Goal: Information Seeking & Learning: Learn about a topic

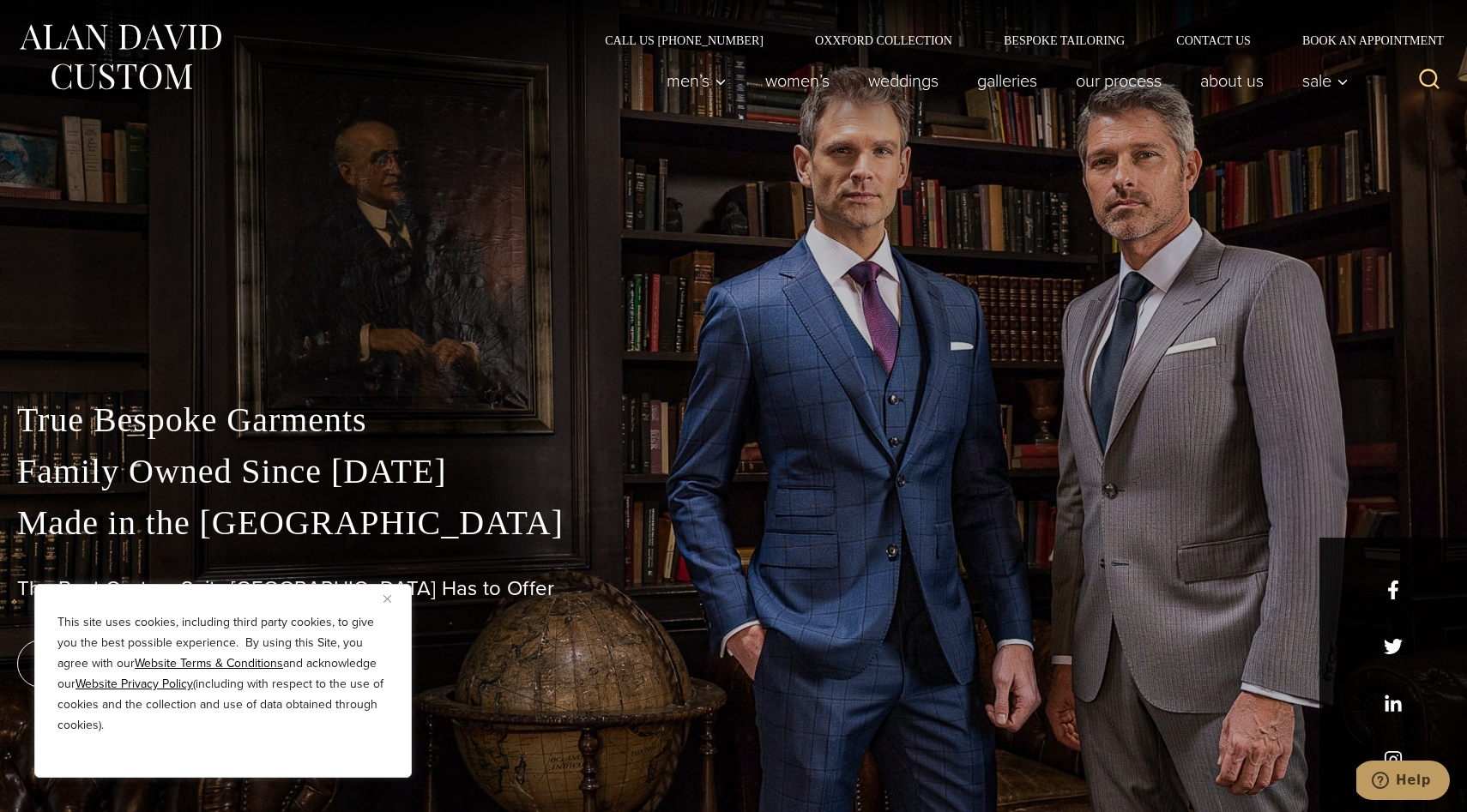
click at [387, 598] on img "Close" at bounding box center [387, 599] width 7 height 7
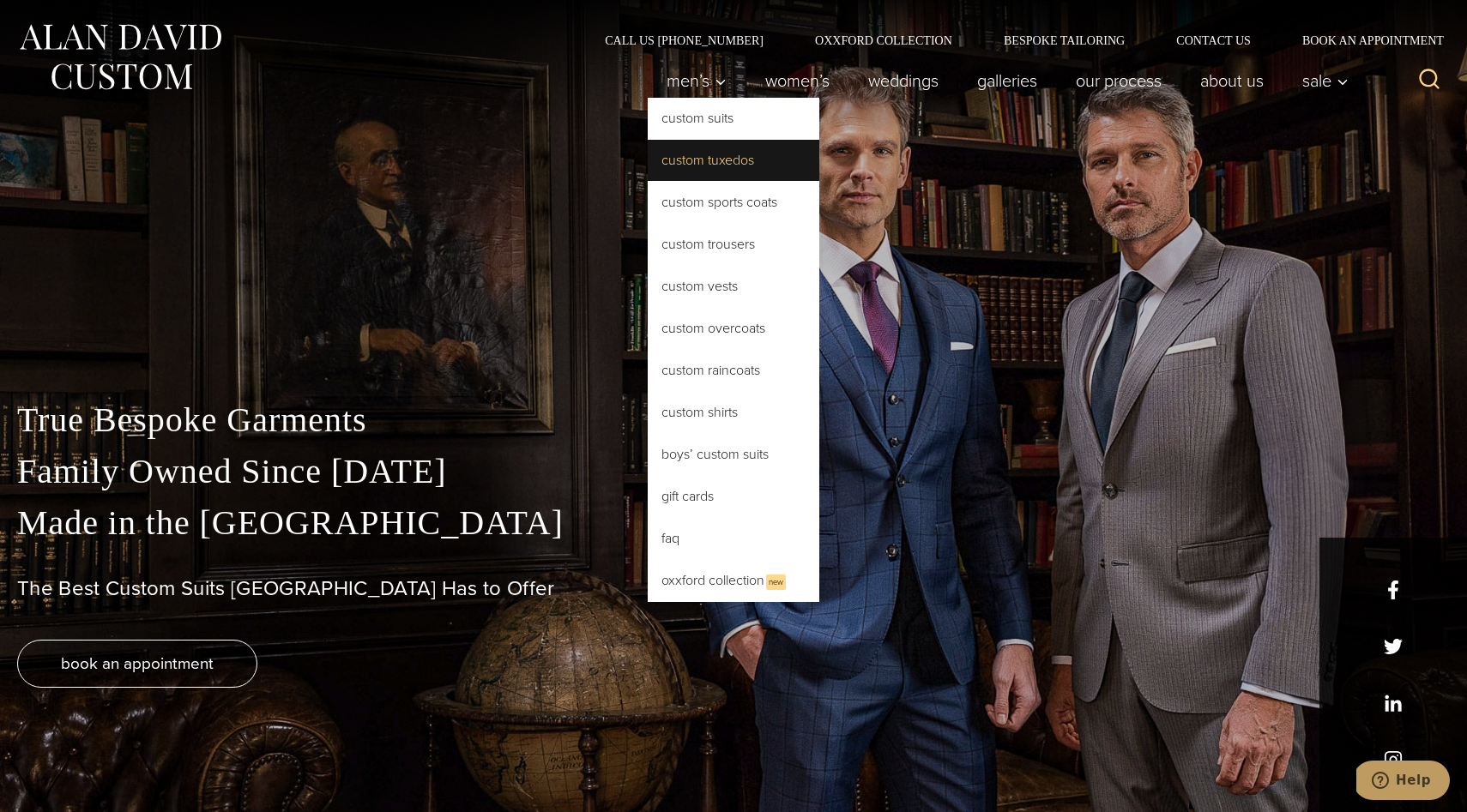
click at [707, 161] on link "Custom Tuxedos" at bounding box center [733, 160] width 171 height 41
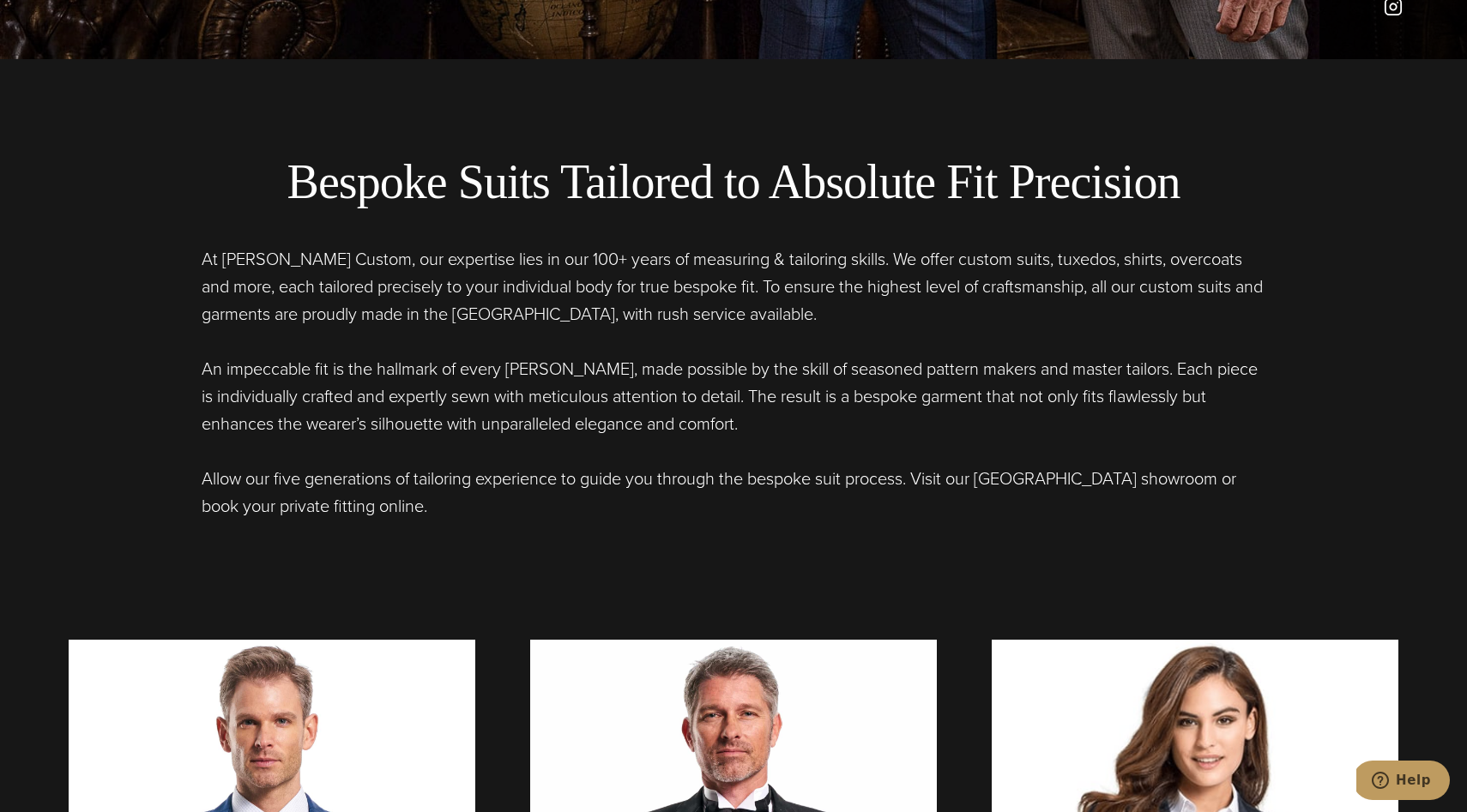
scroll to position [773, 0]
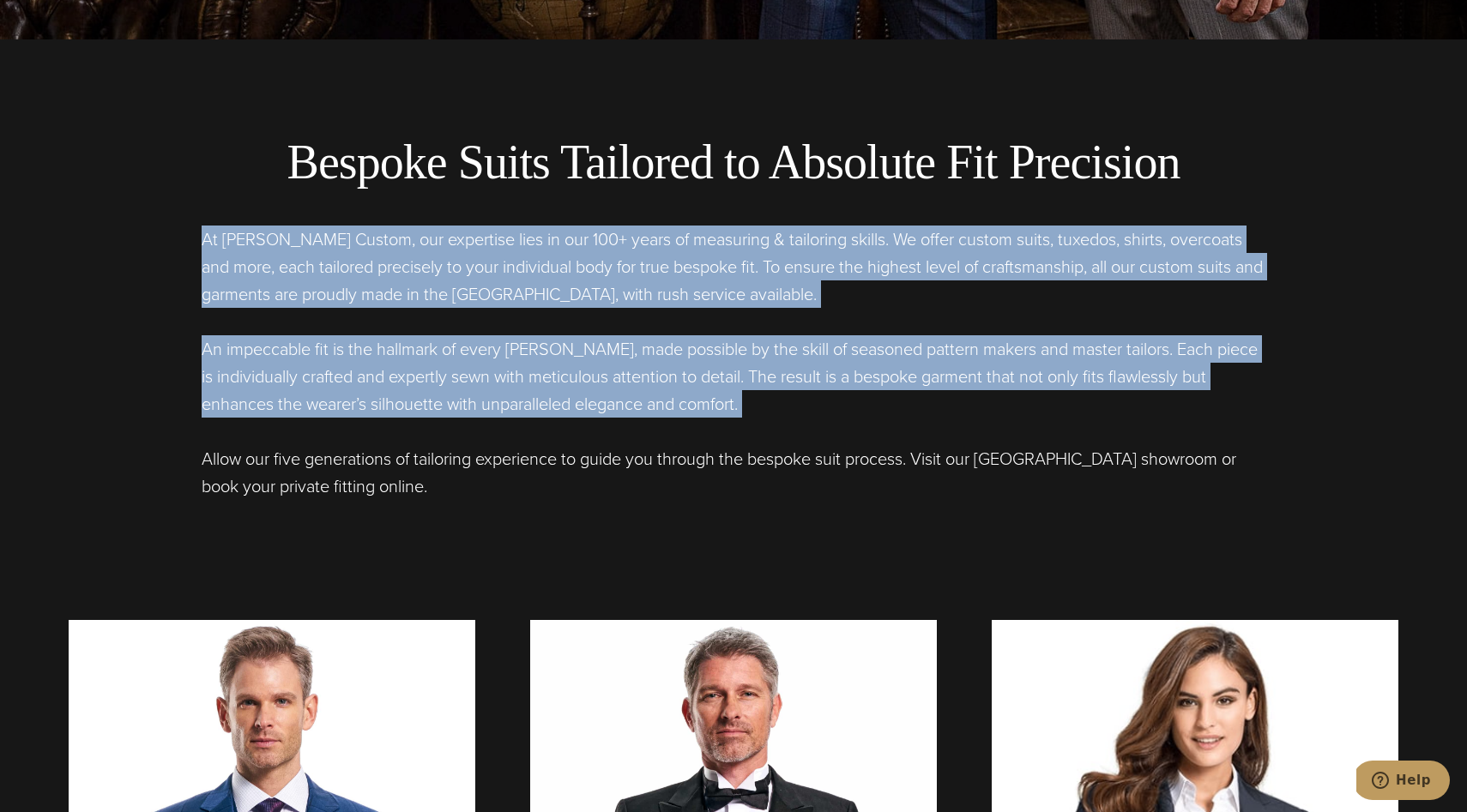
drag, startPoint x: 1442, startPoint y: 443, endPoint x: 1440, endPoint y: 160, distance: 283.0
click at [1441, 162] on section "Bespoke Suits Tailored to Absolute Fit Precision At Alan David Custom, our expe…" at bounding box center [734, 482] width 1467 height 885
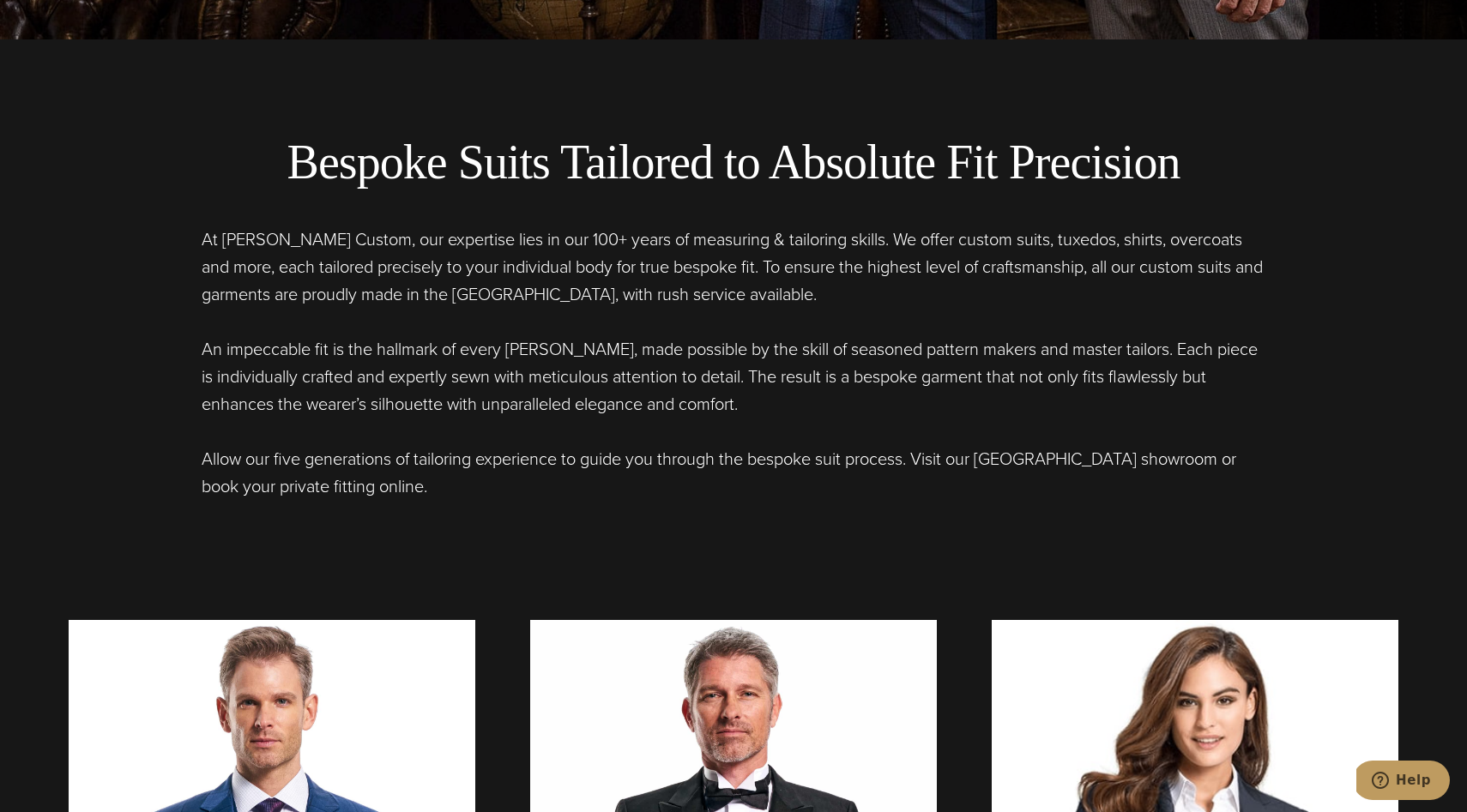
click at [1008, 559] on div "Bespoke Suits Tailored to Absolute Fit Precision At Alan David Custom, our expe…" at bounding box center [734, 482] width 1364 height 885
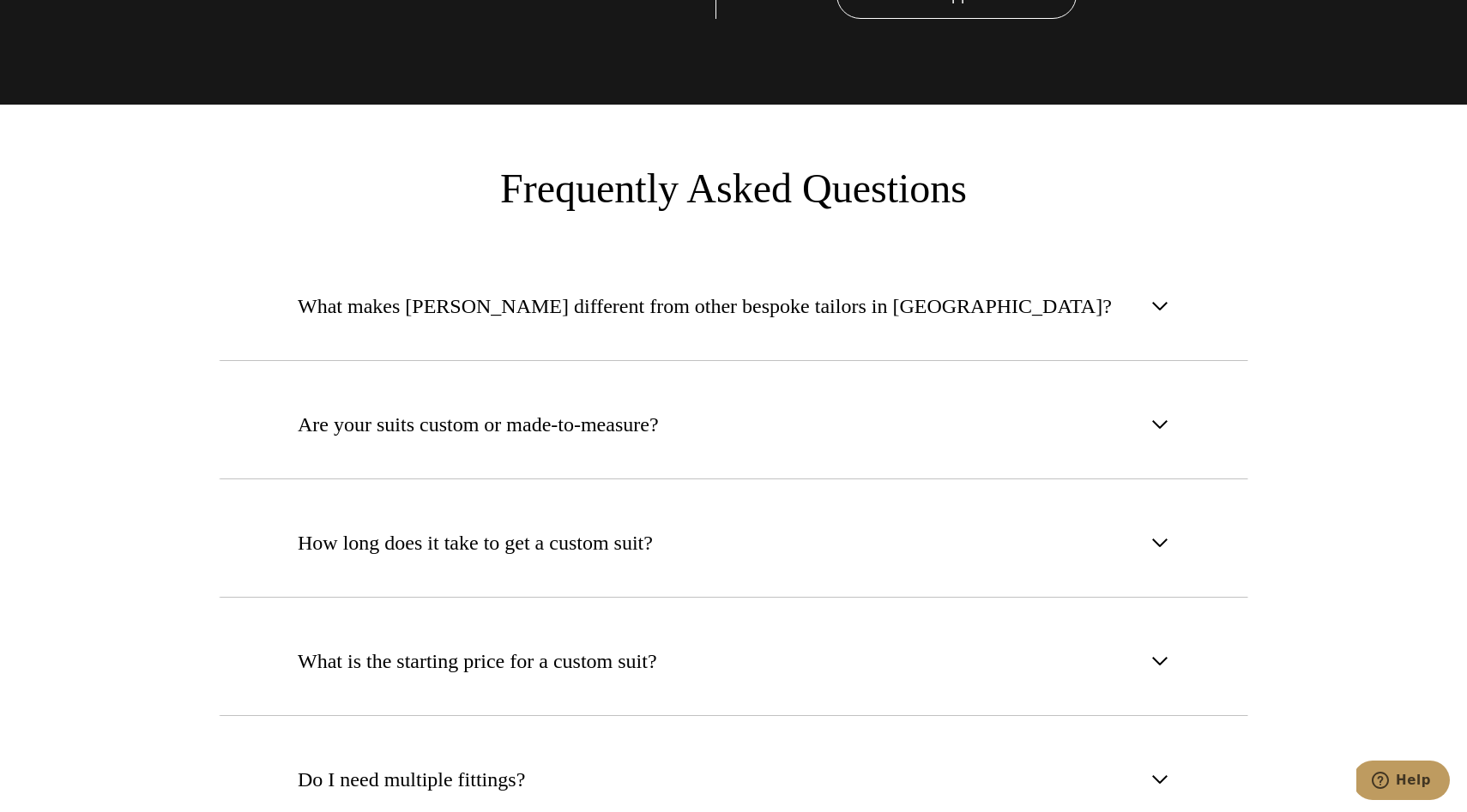
scroll to position [6471, 0]
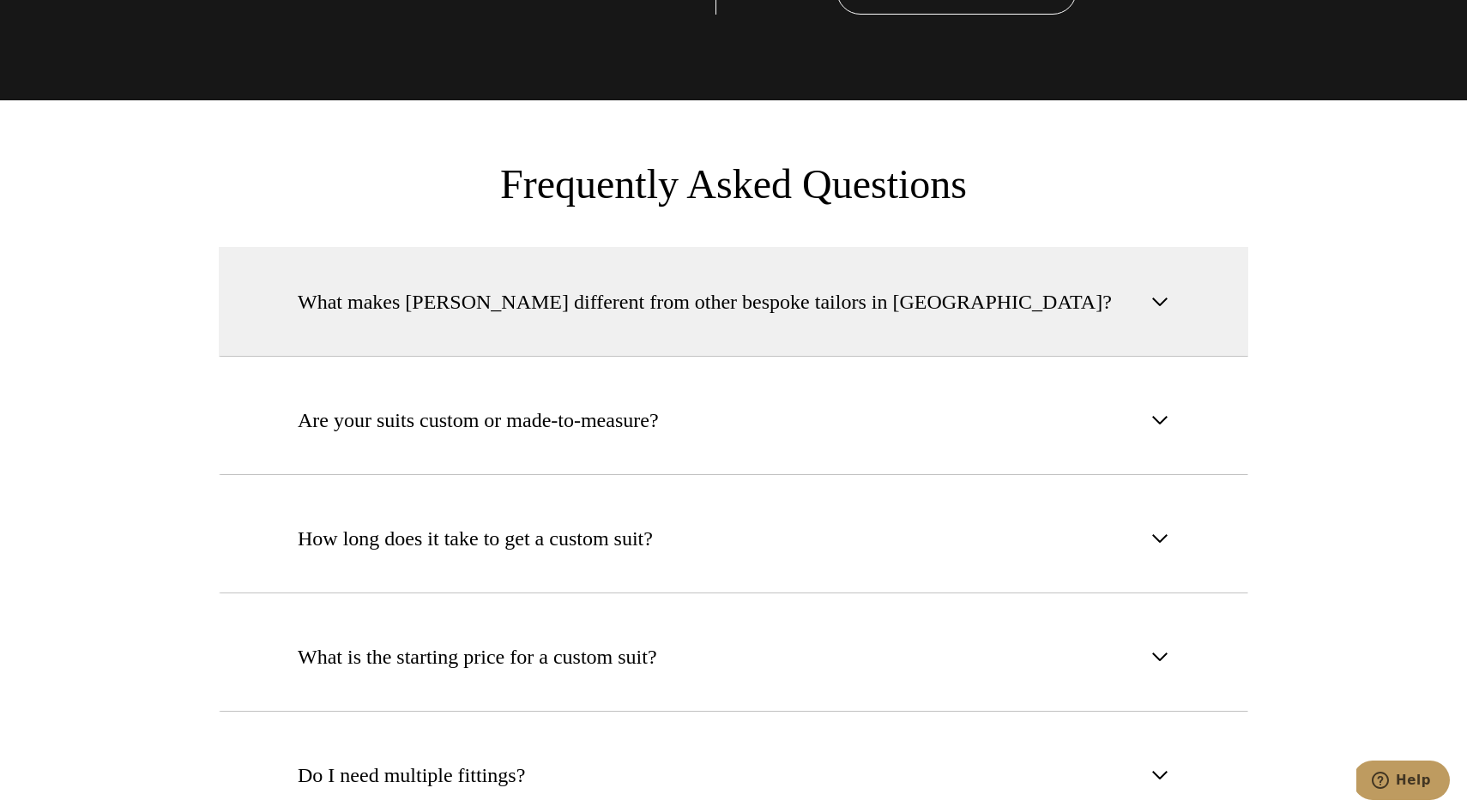
click at [687, 274] on button "What makes Alan David different from other bespoke tailors in NYC?" at bounding box center [734, 302] width 1030 height 110
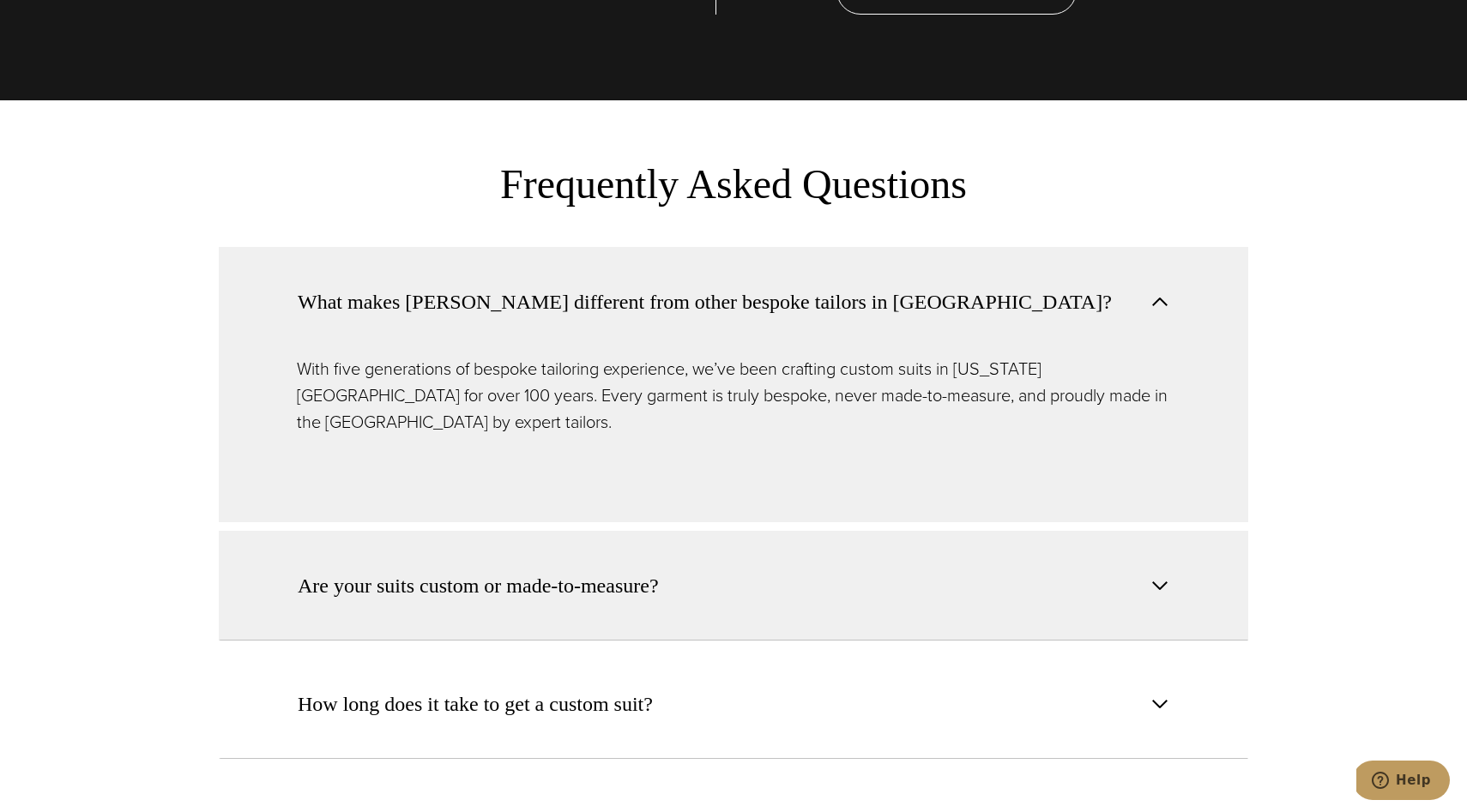
click at [614, 531] on button "Are your suits custom or made-to-measure?" at bounding box center [734, 585] width 1030 height 110
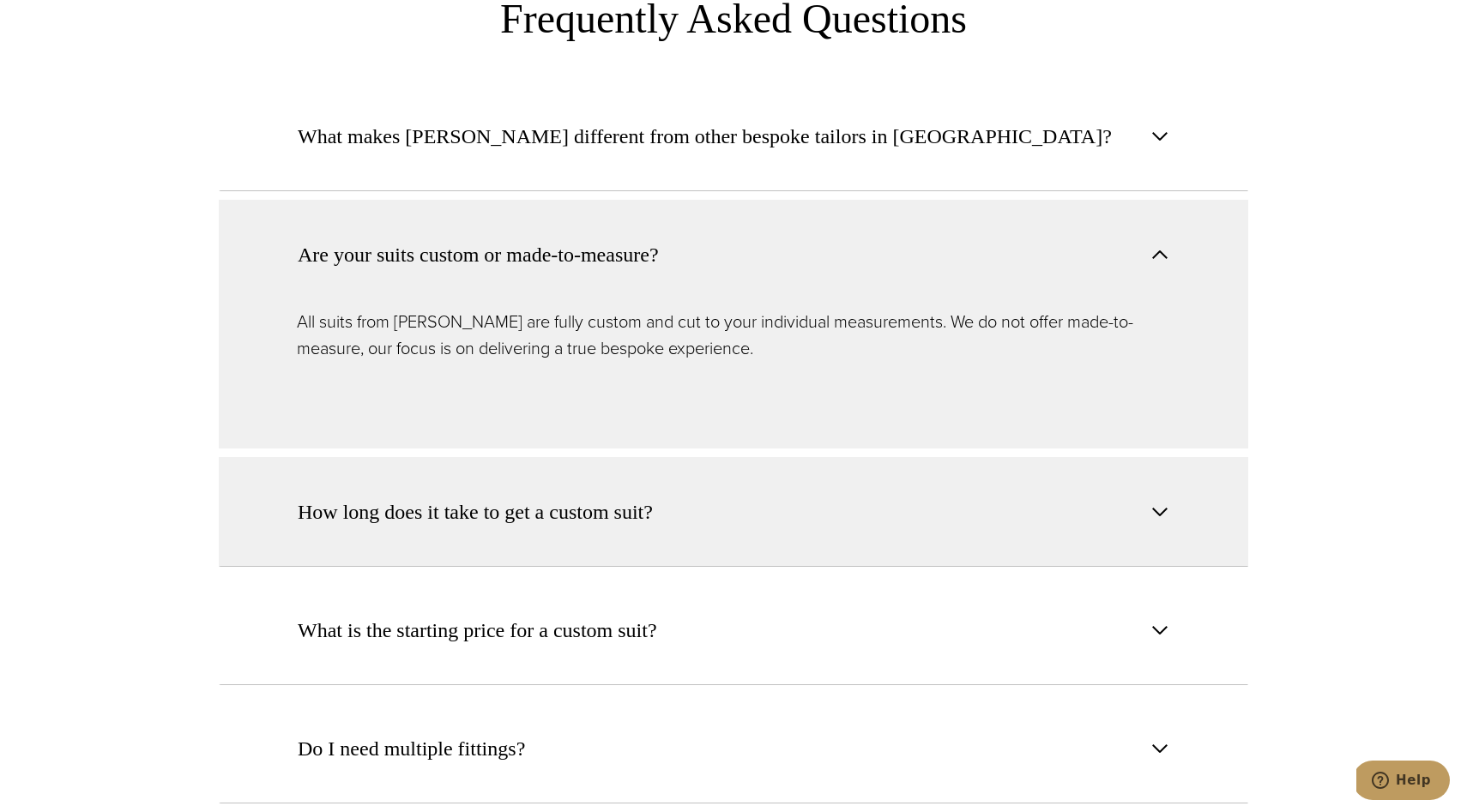
scroll to position [6638, 0]
click at [618, 491] on button "How long does it take to get a custom suit?" at bounding box center [734, 511] width 1030 height 110
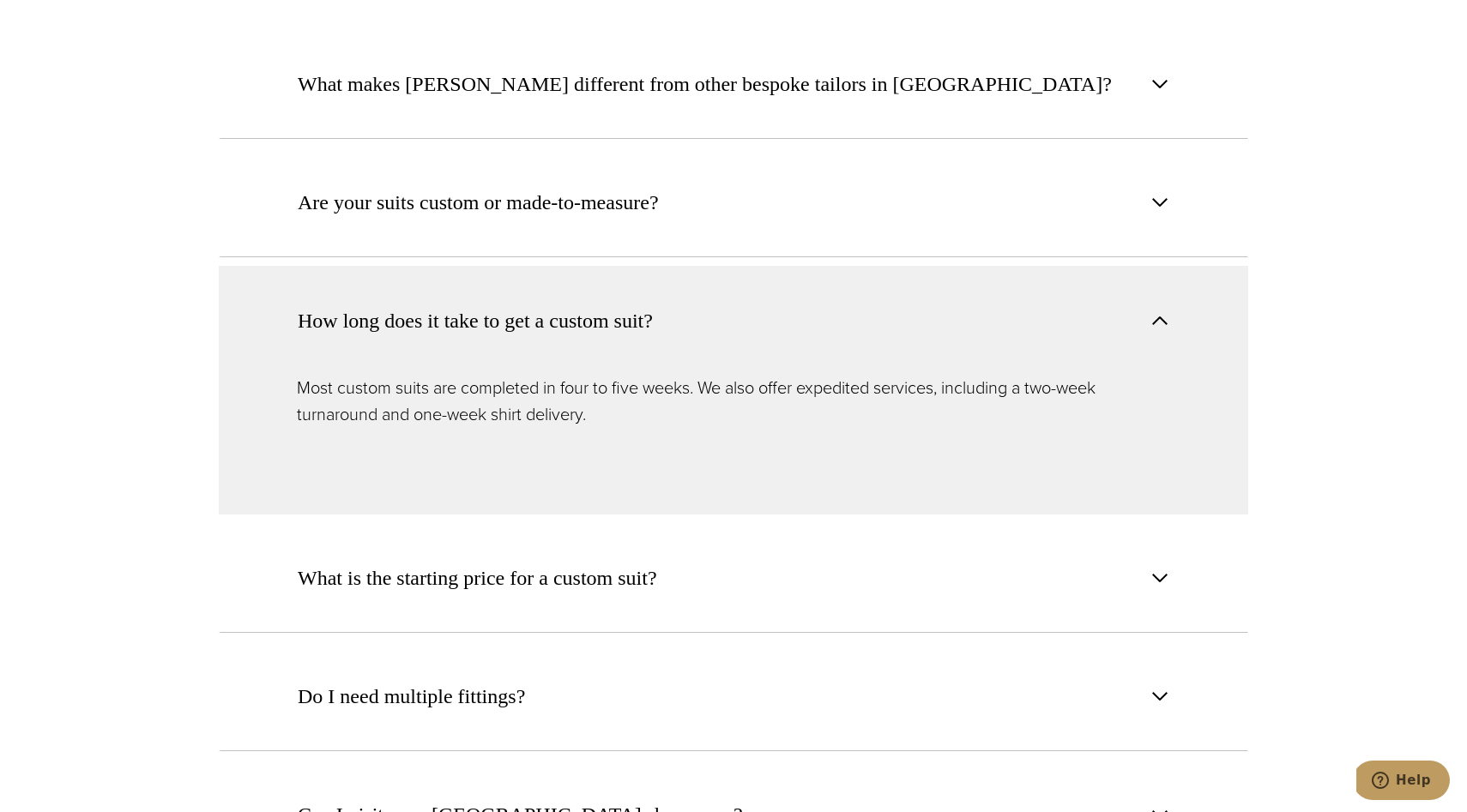
scroll to position [6705, 0]
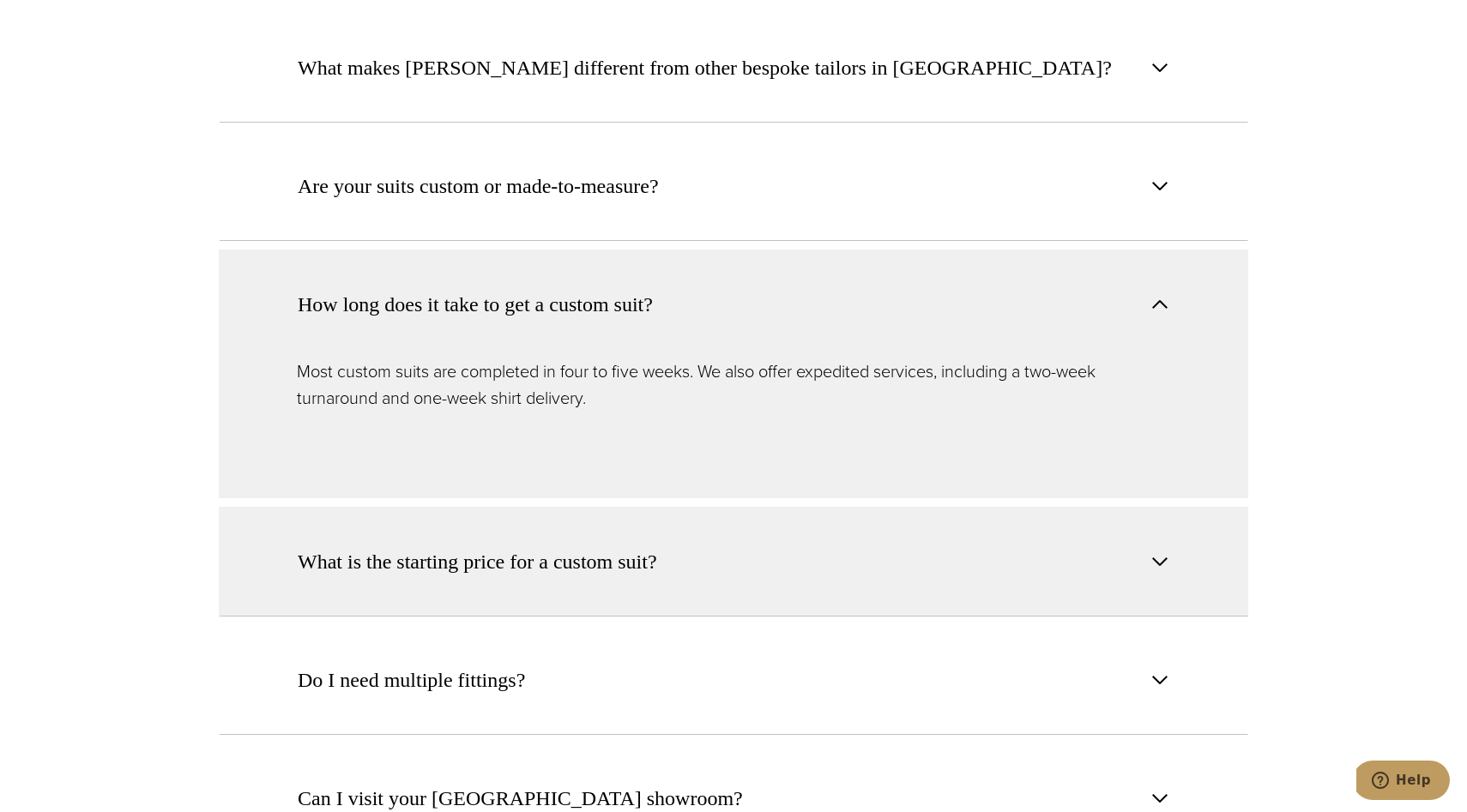
click at [617, 506] on button "What is the starting price for a custom suit?" at bounding box center [734, 561] width 1030 height 110
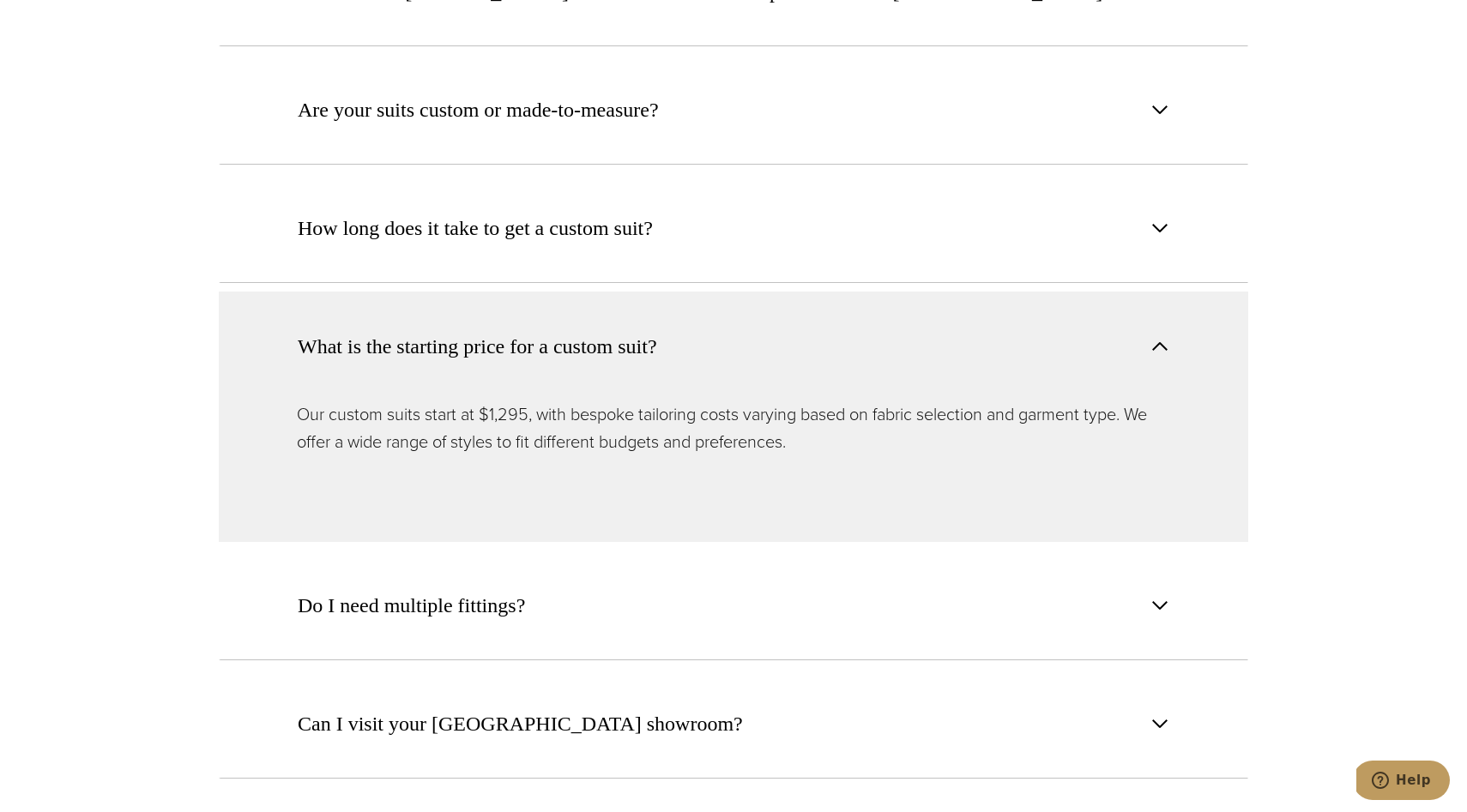
scroll to position [6784, 0]
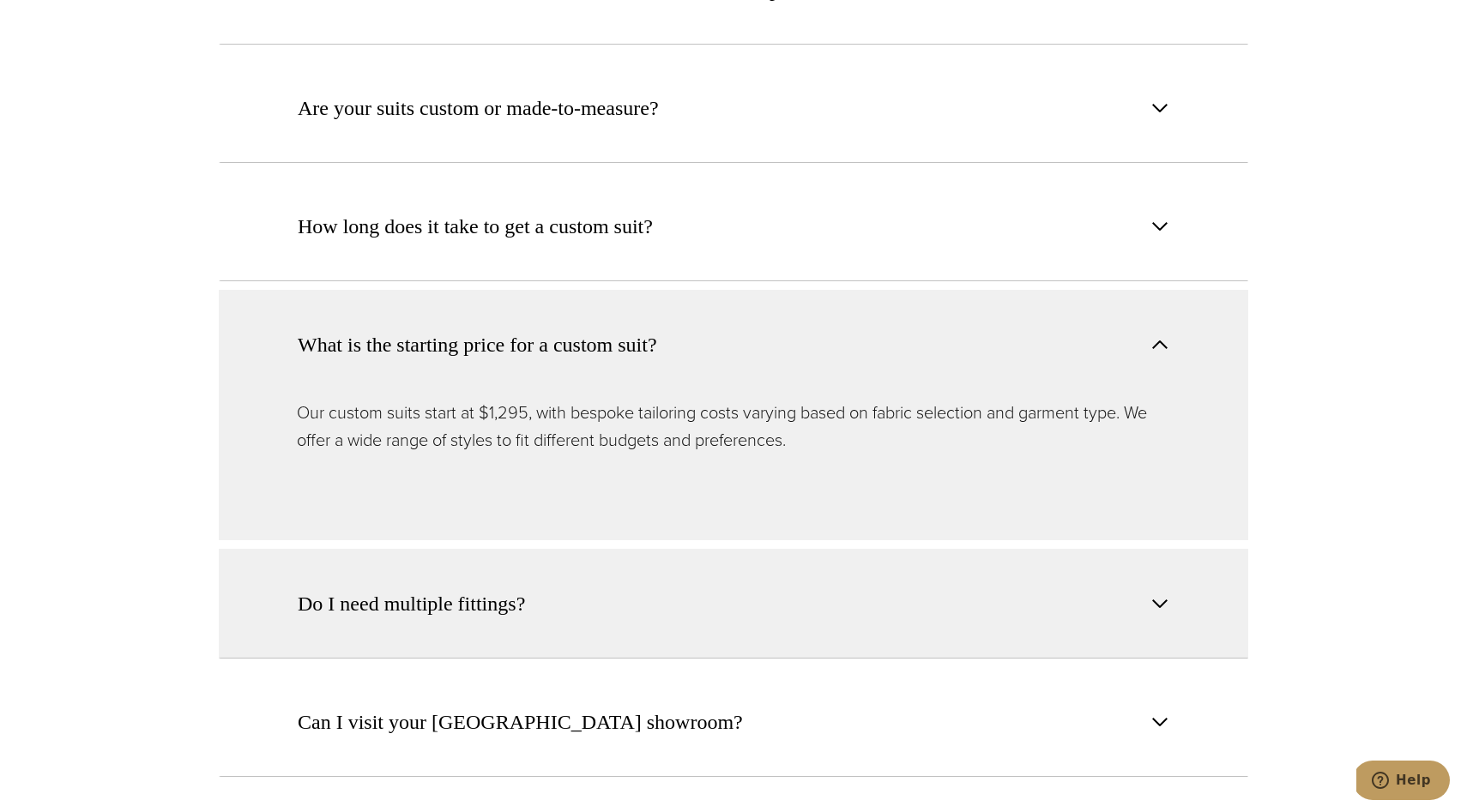
click at [617, 549] on button "Do I need multiple fittings?" at bounding box center [734, 604] width 1030 height 110
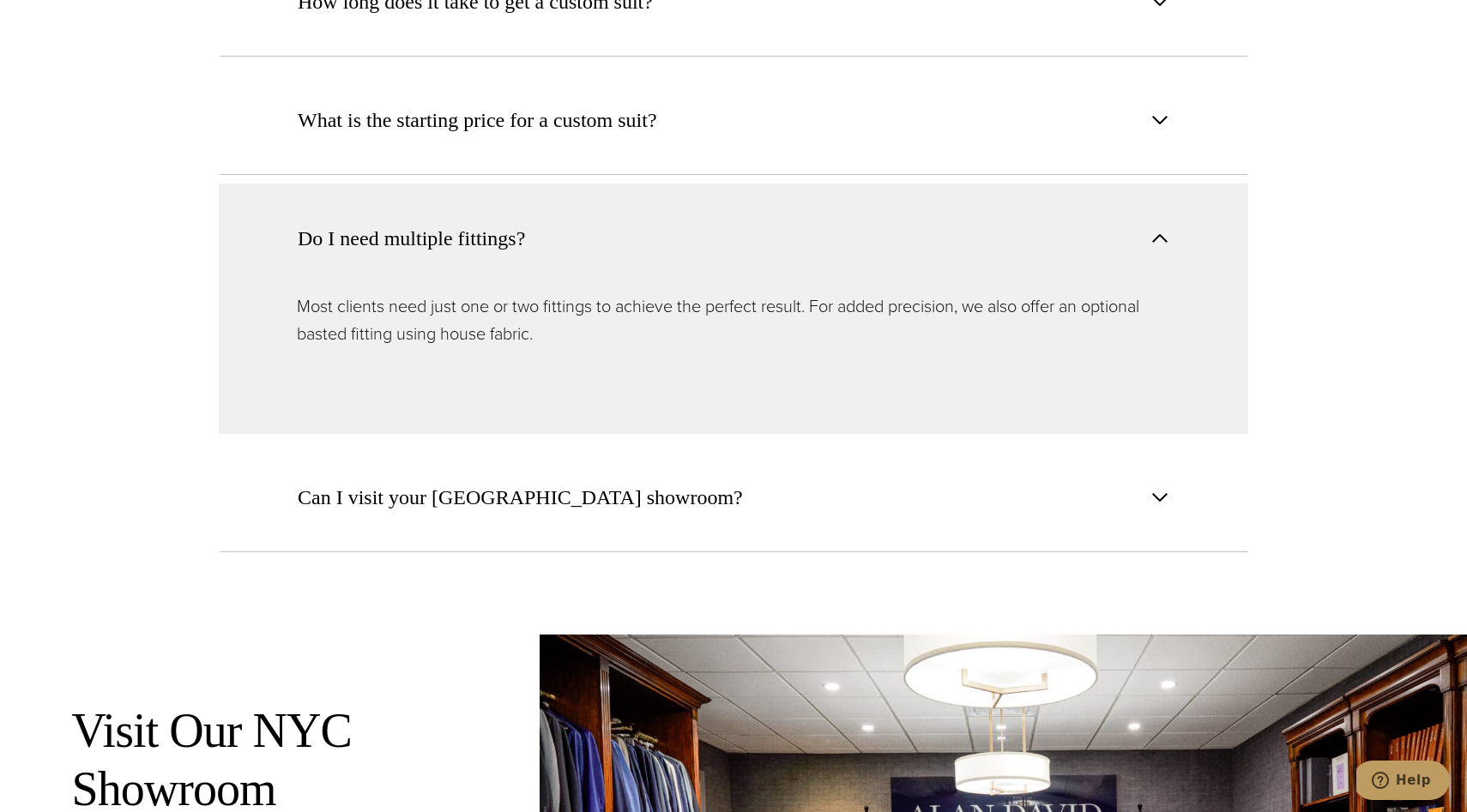
scroll to position [7079, 0]
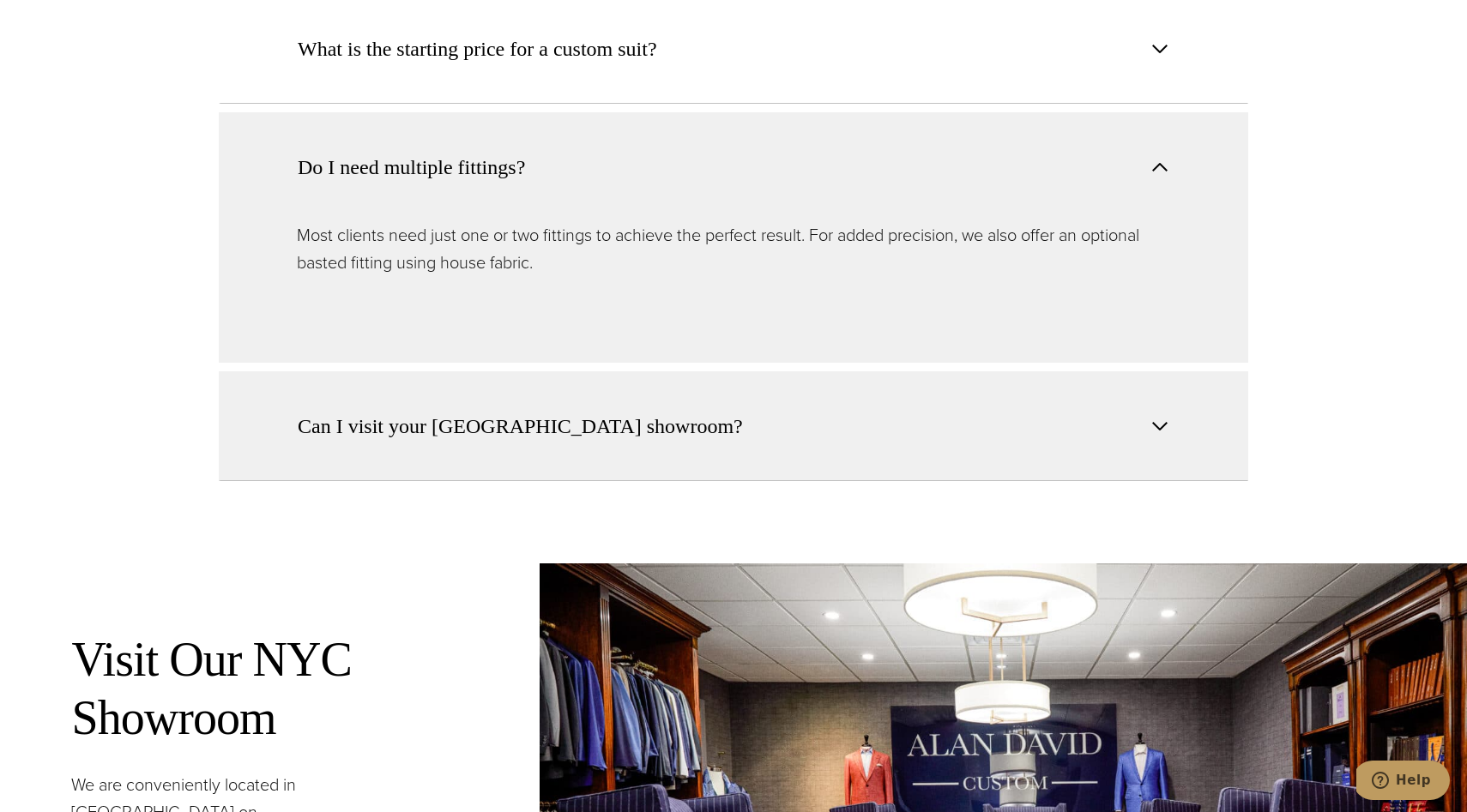
click at [581, 411] on span "Can I visit your NYC showroom?" at bounding box center [524, 426] width 454 height 31
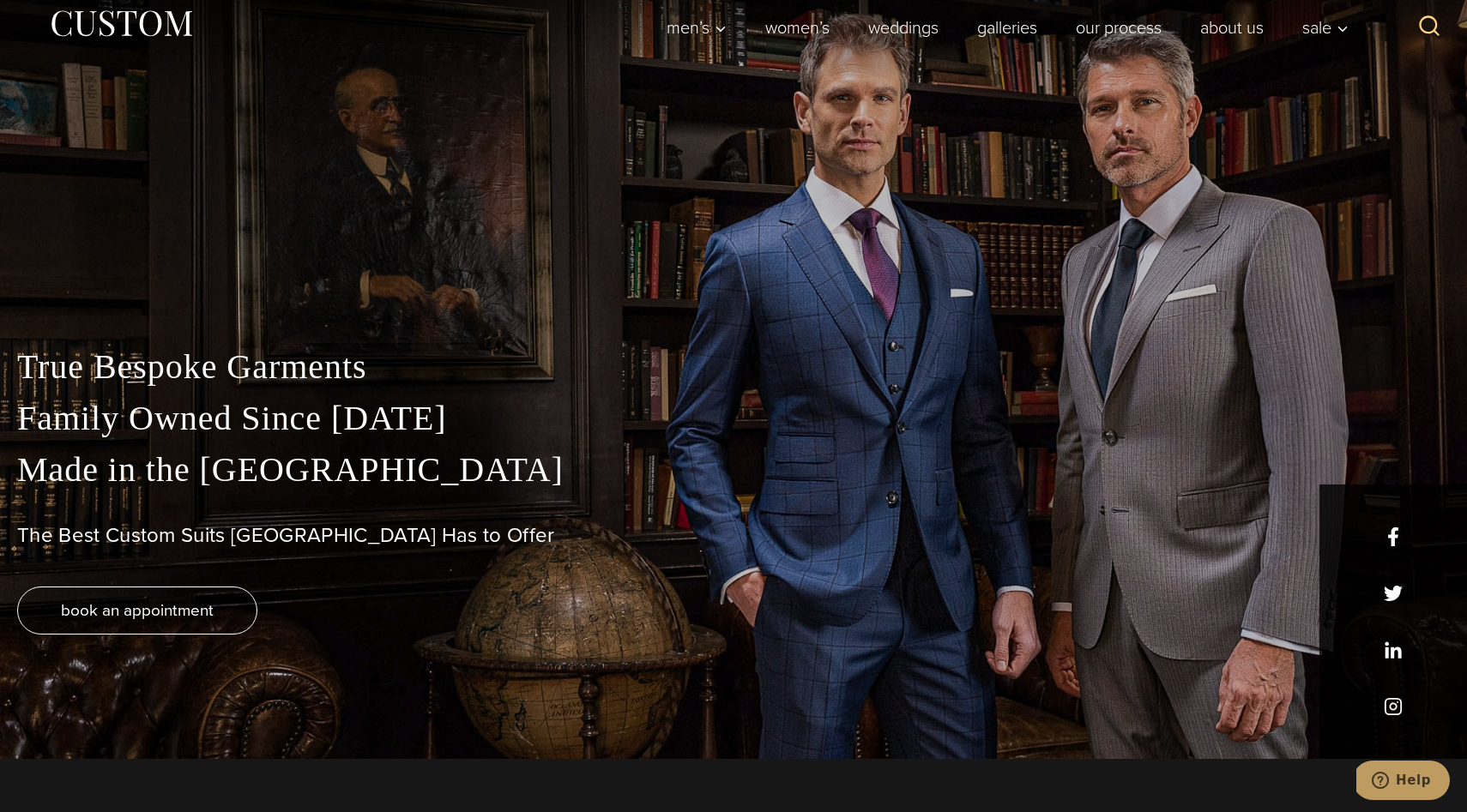
scroll to position [0, 0]
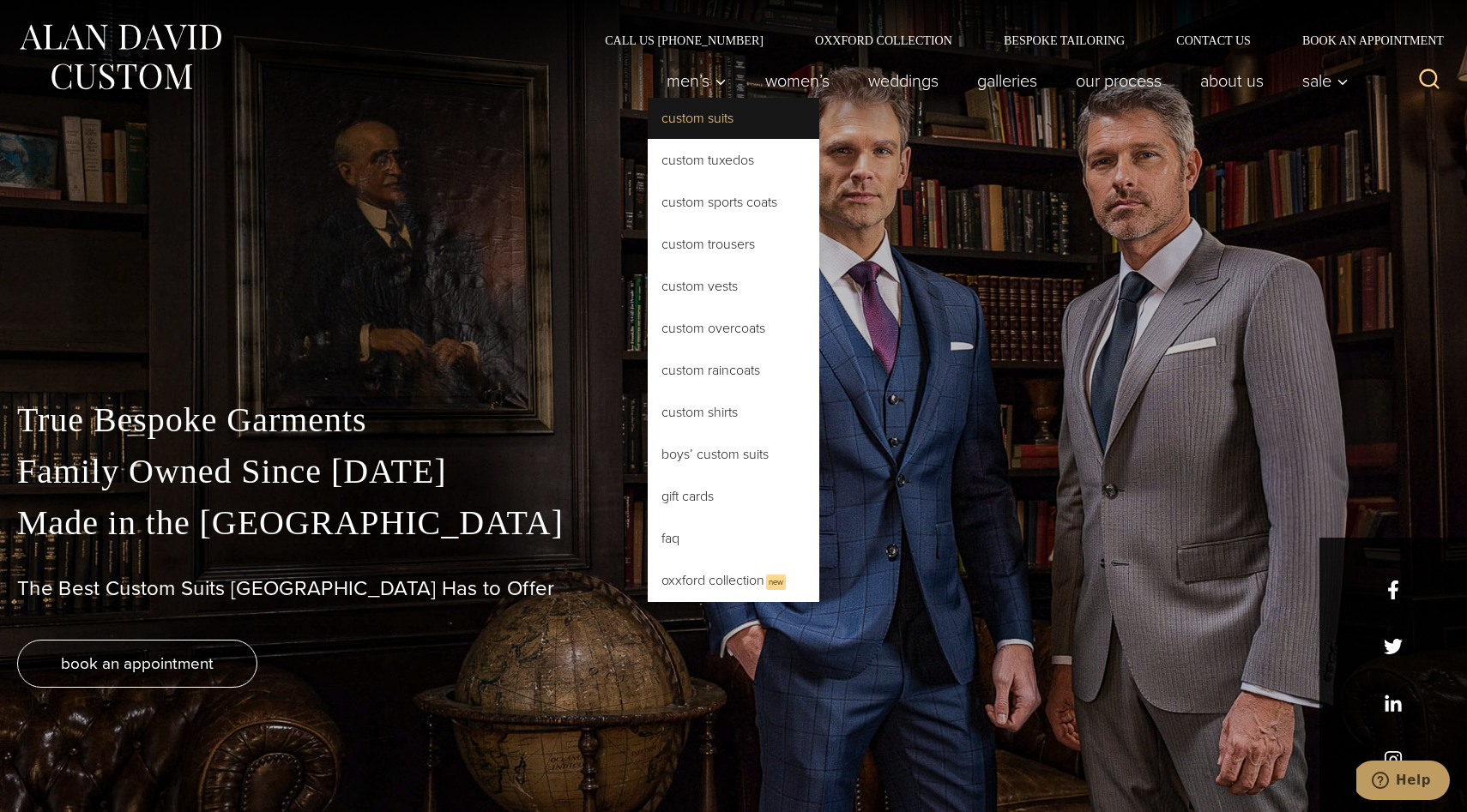
click at [700, 123] on link "Custom Suits" at bounding box center [733, 119] width 171 height 41
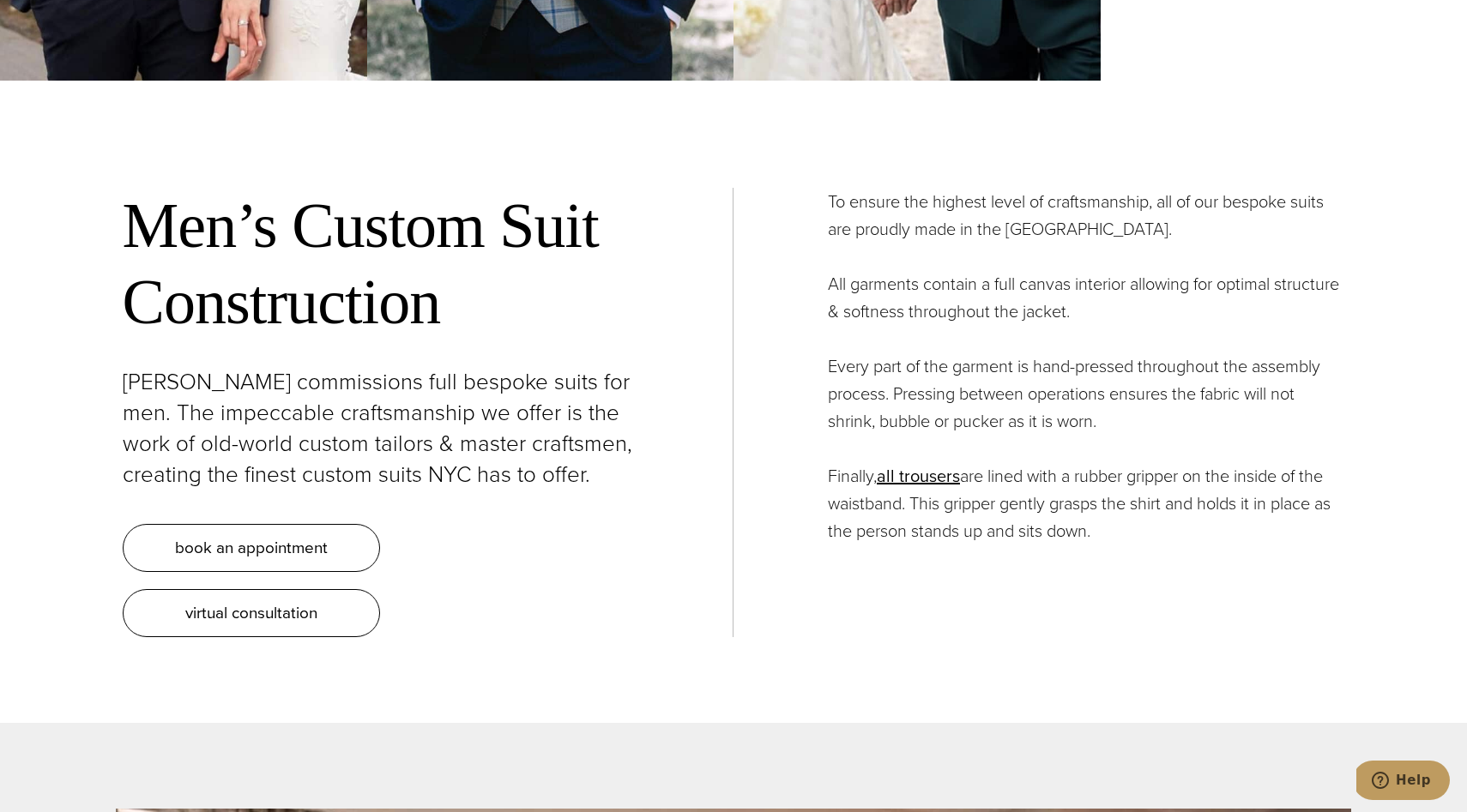
scroll to position [6686, 0]
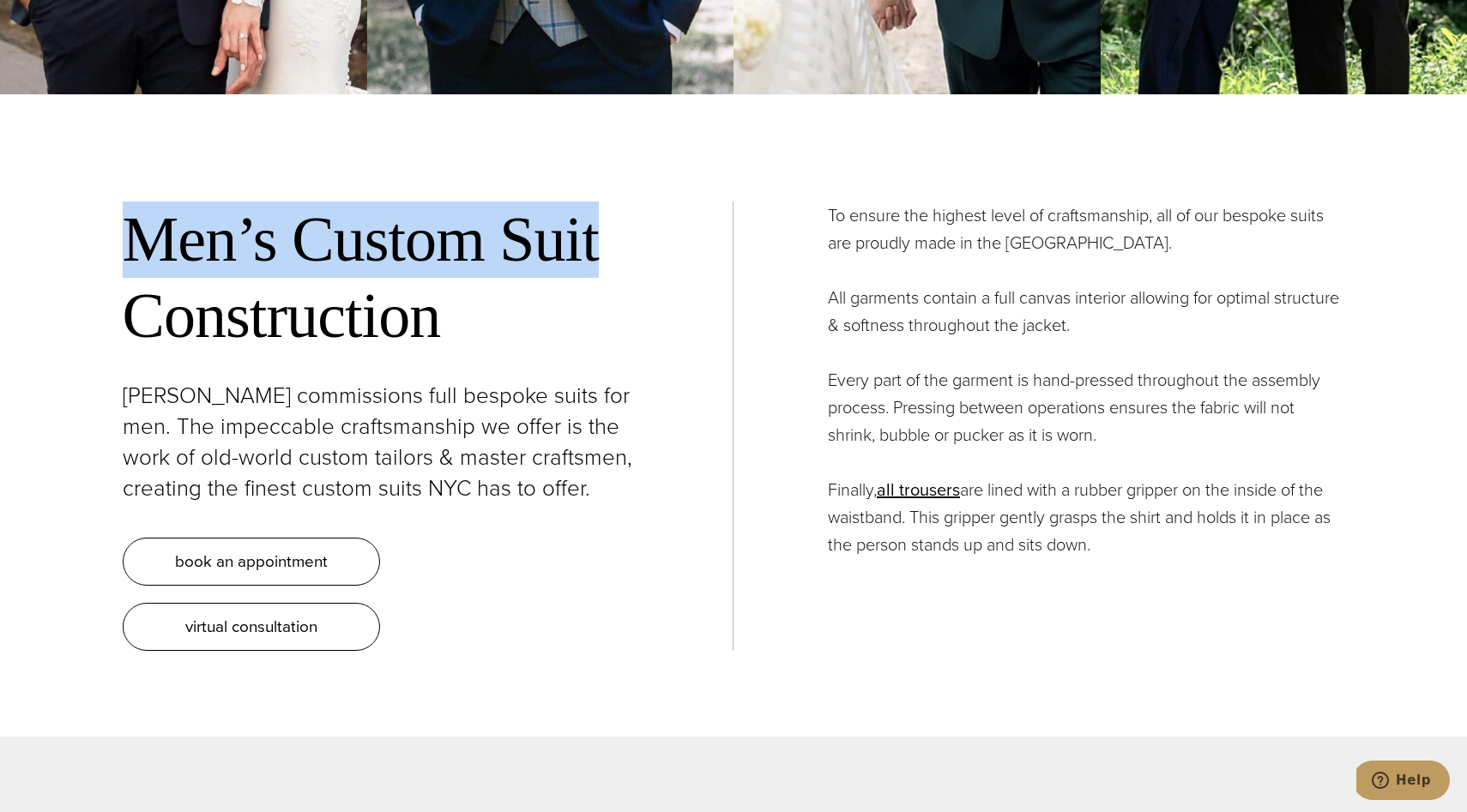
drag, startPoint x: 138, startPoint y: 208, endPoint x: 600, endPoint y: 242, distance: 463.2
click at [600, 242] on h2 "Men’s Custom Suit Construction" at bounding box center [381, 278] width 517 height 153
copy h2 "Men’s Custom Suit"
